Goal: Information Seeking & Learning: Learn about a topic

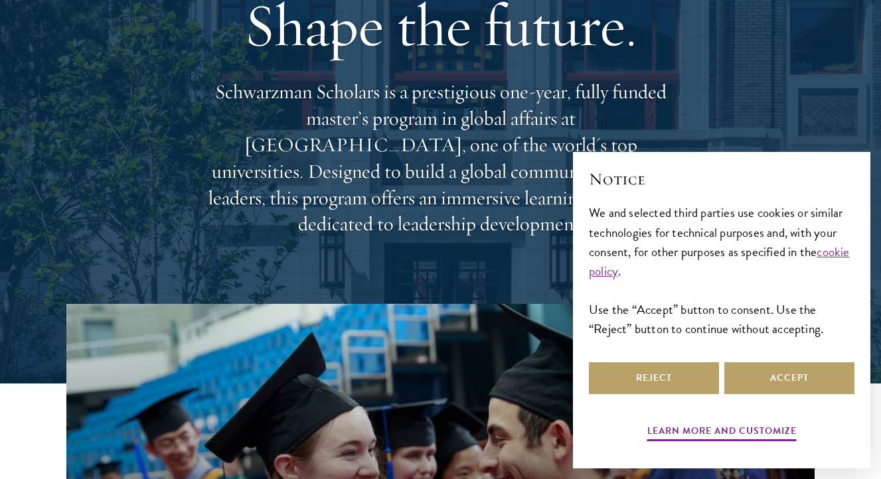
scroll to position [117, 0]
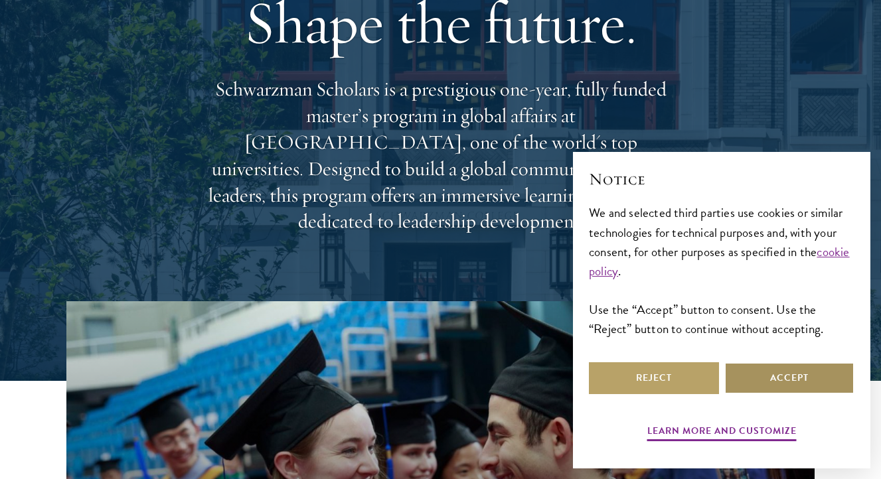
click at [791, 381] on button "Accept" at bounding box center [789, 378] width 130 height 32
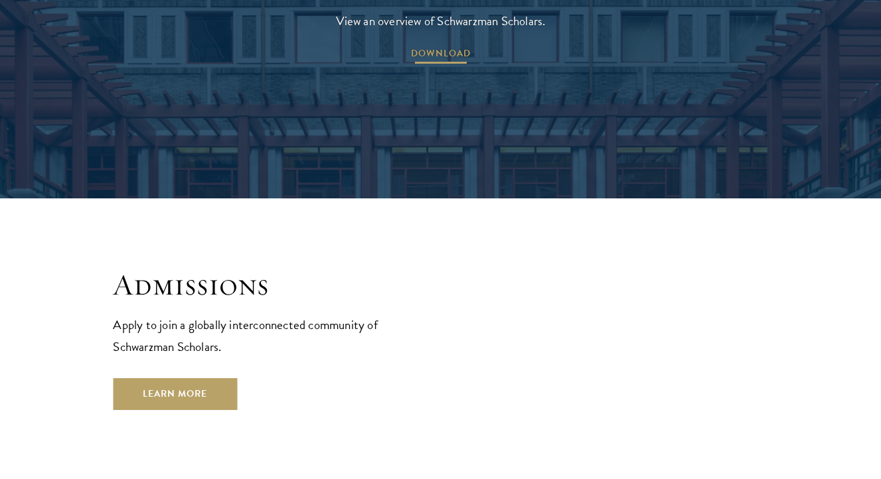
scroll to position [2052, 0]
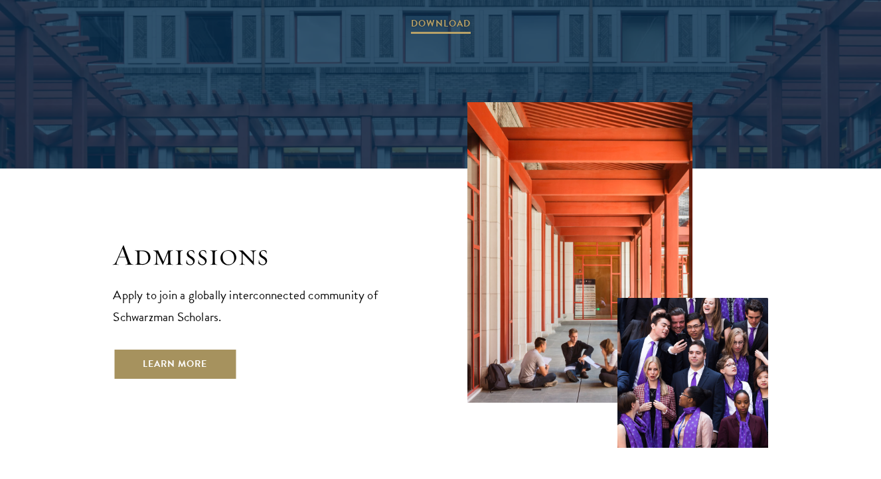
click at [218, 348] on link "Learn More" at bounding box center [175, 364] width 124 height 32
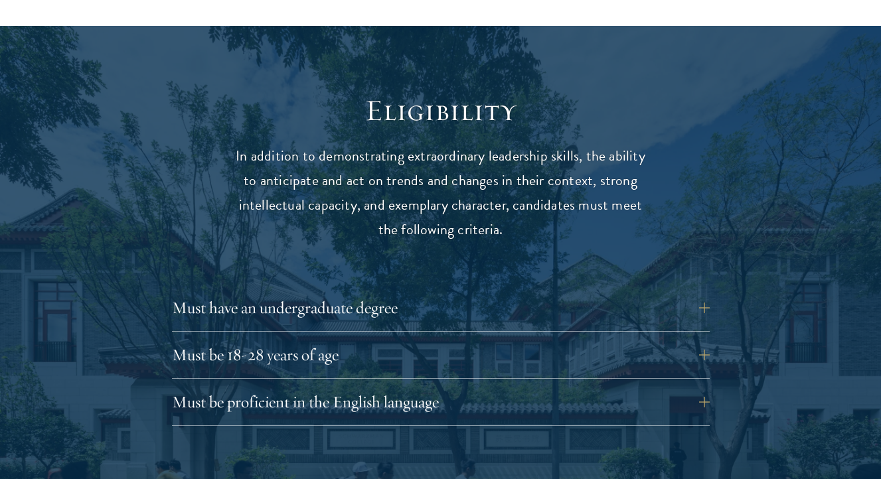
scroll to position [1650, 0]
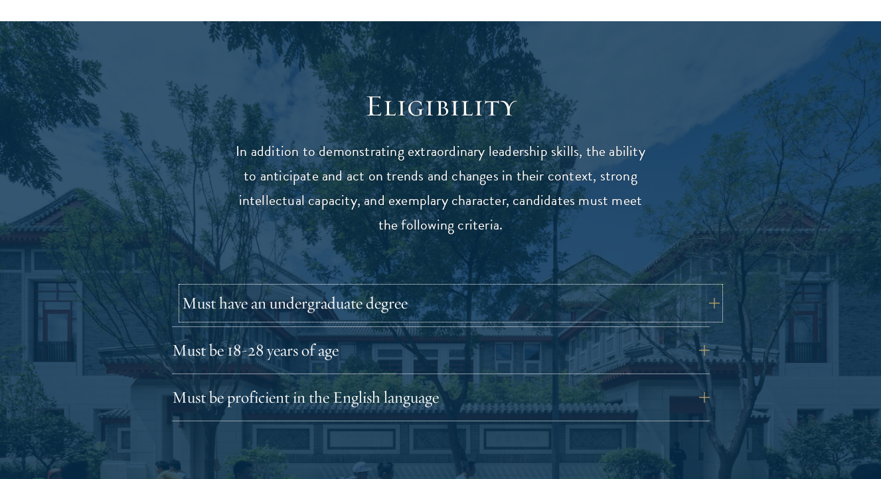
click at [372, 287] on button "Must have an undergraduate degree" at bounding box center [451, 303] width 538 height 32
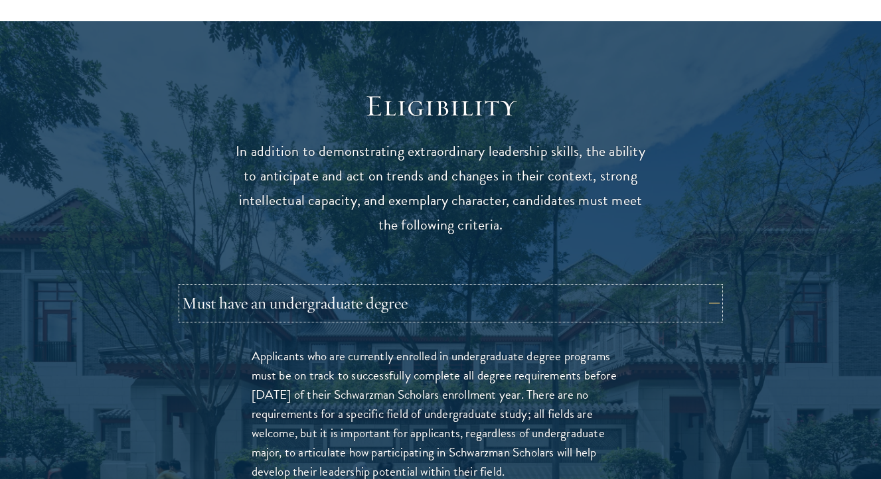
click at [372, 287] on button "Must have an undergraduate degree" at bounding box center [451, 303] width 538 height 32
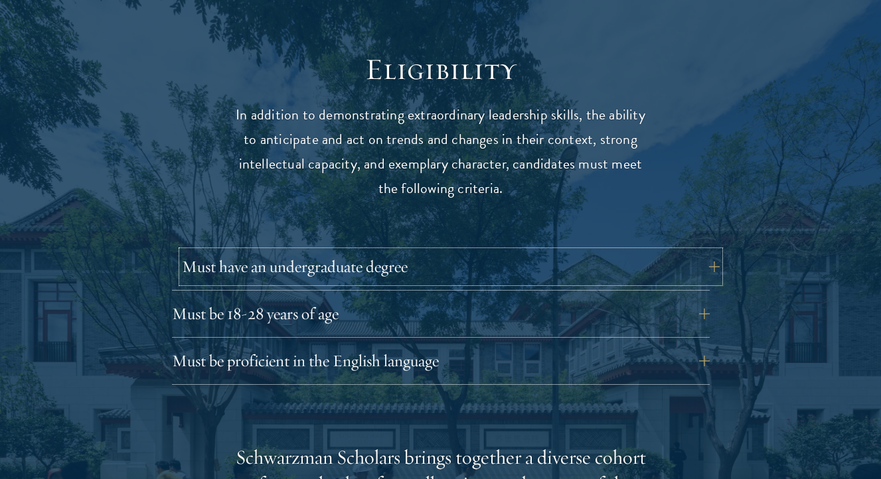
scroll to position [1687, 0]
click at [368, 297] on button "Must be 18-28 years of age" at bounding box center [451, 313] width 538 height 32
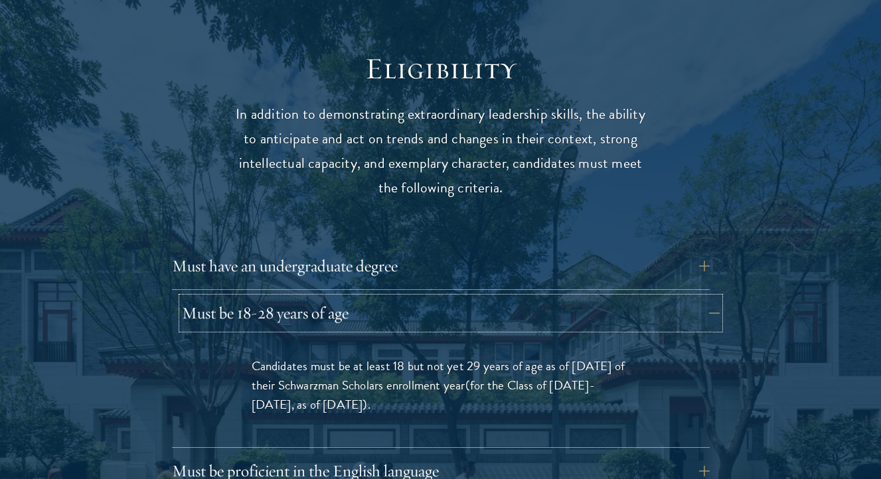
click at [368, 297] on button "Must be 18-28 years of age" at bounding box center [451, 313] width 538 height 32
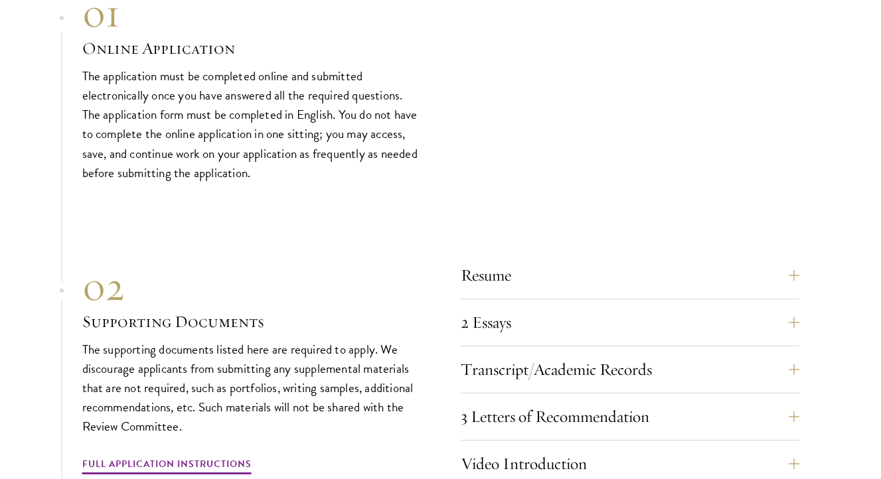
scroll to position [4412, 0]
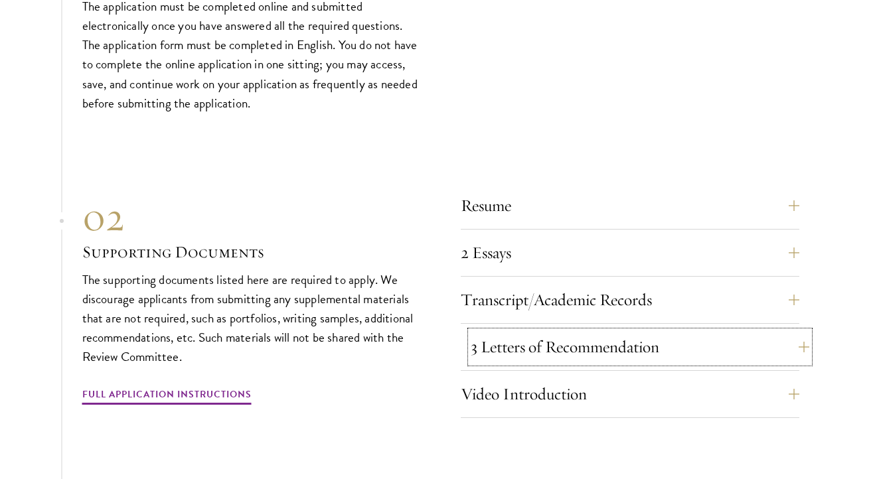
click at [526, 343] on button "3 Letters of Recommendation" at bounding box center [640, 347] width 339 height 32
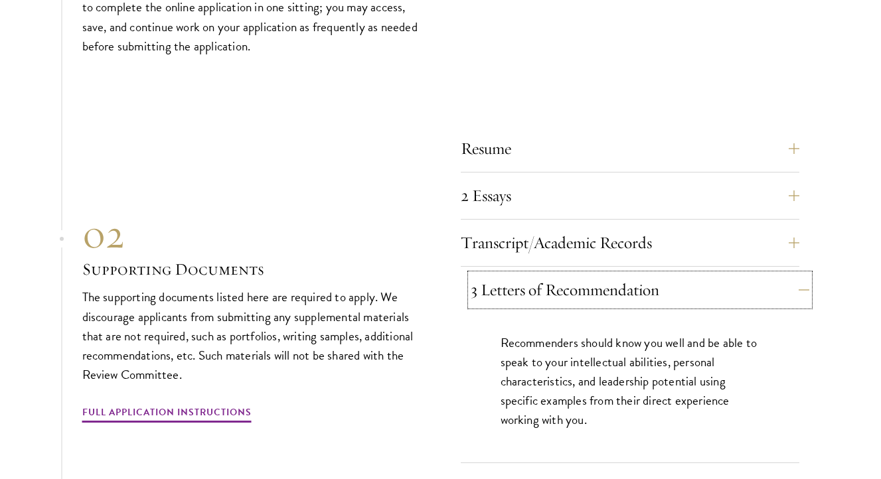
scroll to position [4470, 0]
click at [556, 283] on button "3 Letters of Recommendation" at bounding box center [640, 289] width 339 height 32
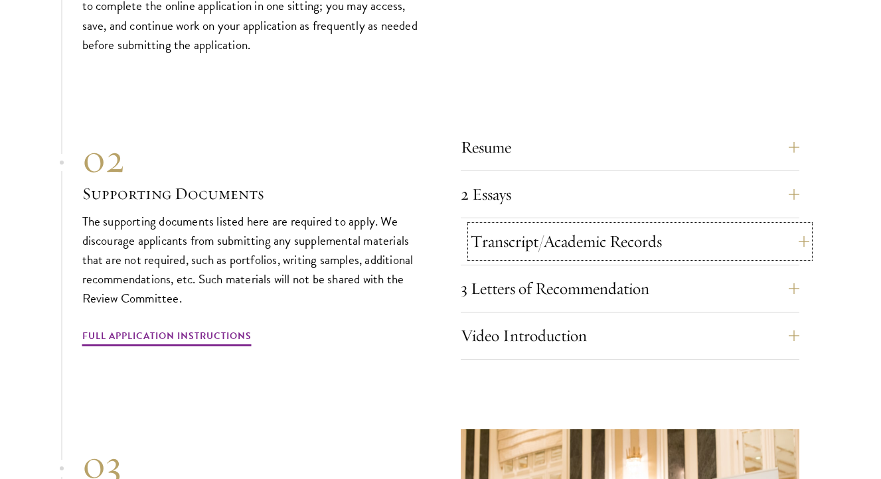
click at [570, 241] on button "Transcript/Academic Records" at bounding box center [640, 242] width 339 height 32
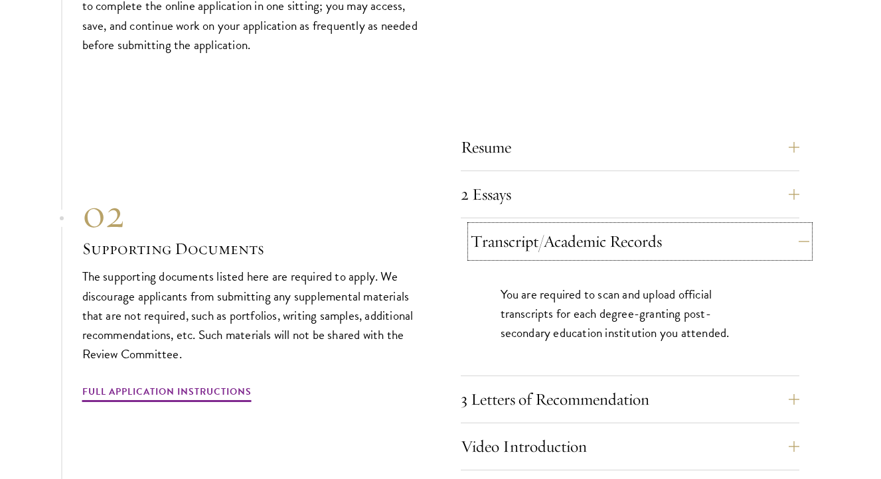
click at [570, 241] on button "Transcript/Academic Records" at bounding box center [640, 242] width 339 height 32
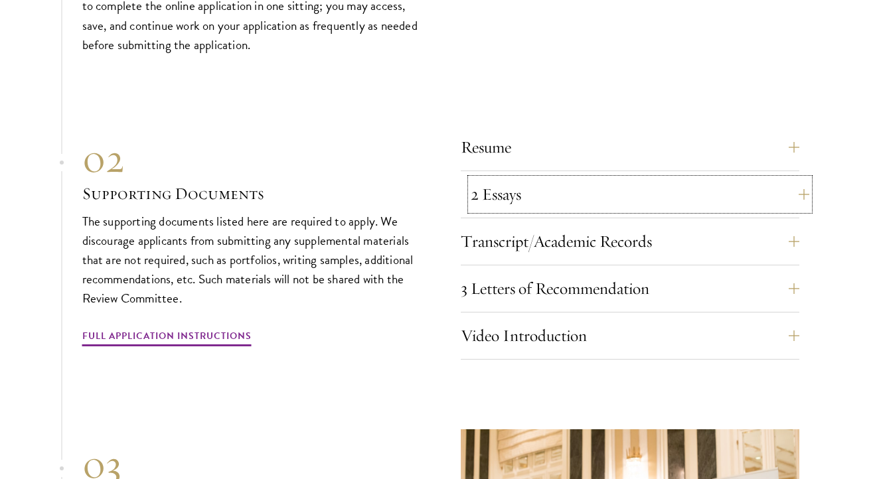
click at [551, 200] on button "2 Essays" at bounding box center [640, 195] width 339 height 32
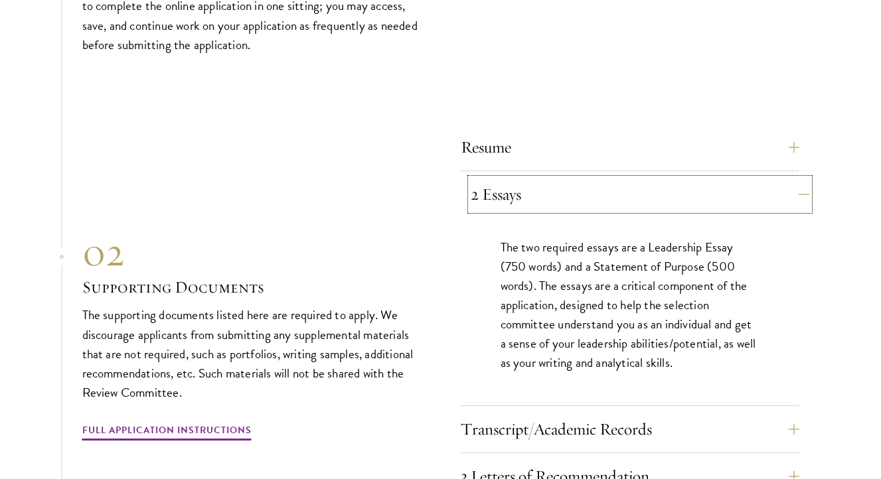
click at [551, 200] on button "2 Essays" at bounding box center [640, 195] width 339 height 32
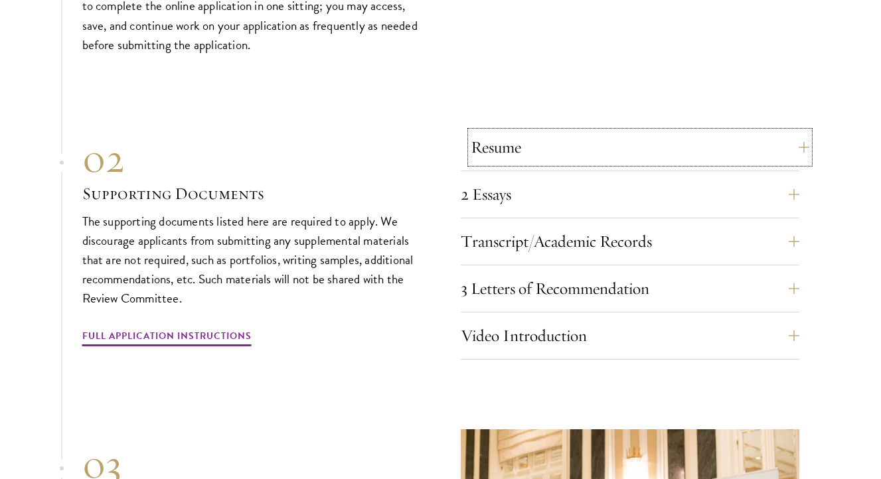
click at [522, 149] on button "Resume" at bounding box center [640, 147] width 339 height 32
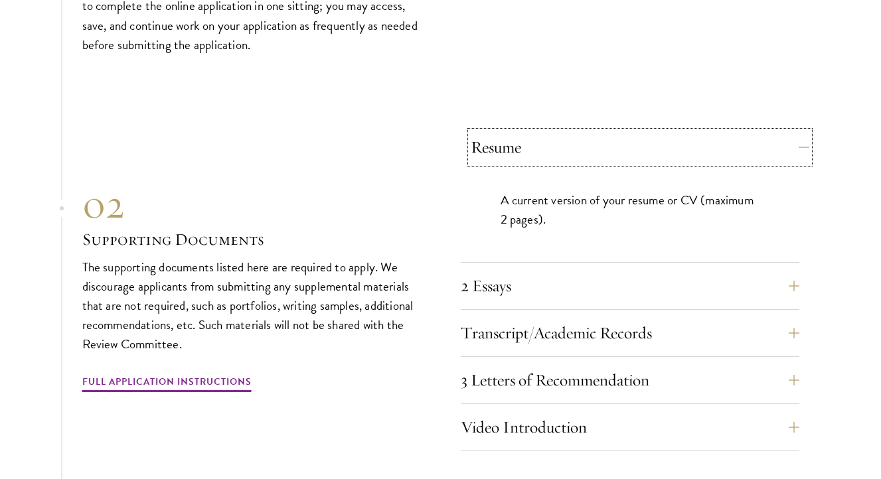
click at [522, 149] on button "Resume" at bounding box center [640, 147] width 339 height 32
